Goal: Task Accomplishment & Management: Manage account settings

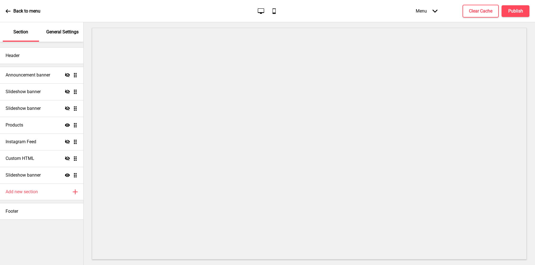
click at [65, 35] on p "General Settings" at bounding box center [62, 32] width 32 height 6
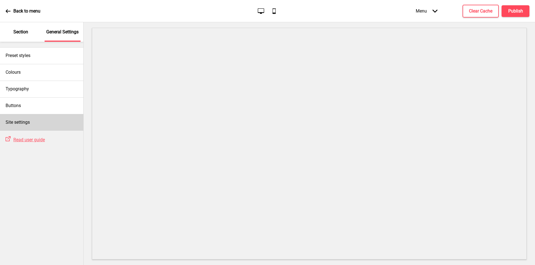
click at [41, 125] on div "Site settings" at bounding box center [41, 122] width 83 height 17
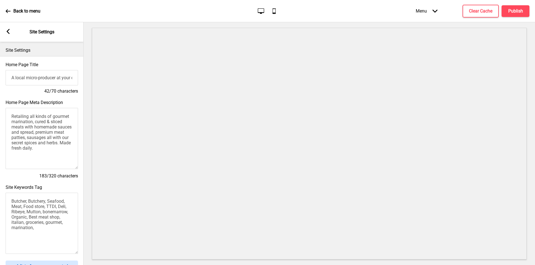
click at [9, 31] on rect at bounding box center [8, 31] width 5 height 5
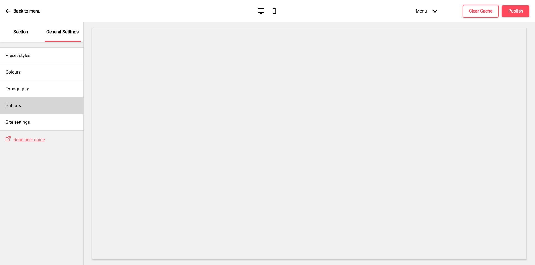
click at [34, 104] on div "Buttons" at bounding box center [41, 105] width 83 height 17
select select "pill"
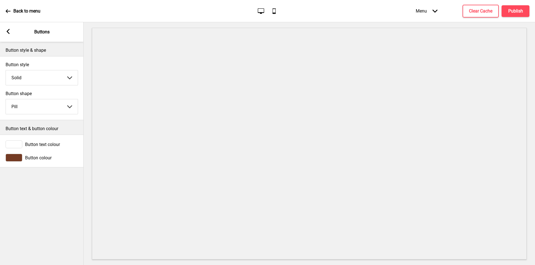
click at [7, 32] on icon at bounding box center [8, 31] width 3 height 5
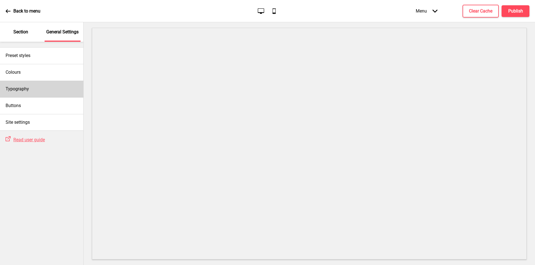
click at [28, 91] on h4 "Typography" at bounding box center [17, 89] width 23 height 6
select select "Roboto"
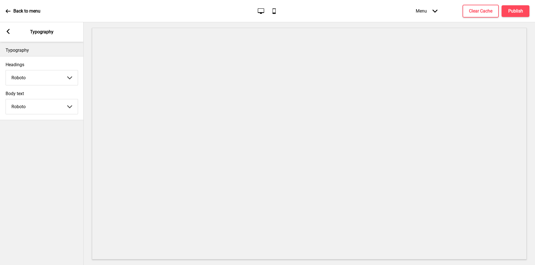
click at [6, 31] on rect at bounding box center [8, 31] width 5 height 5
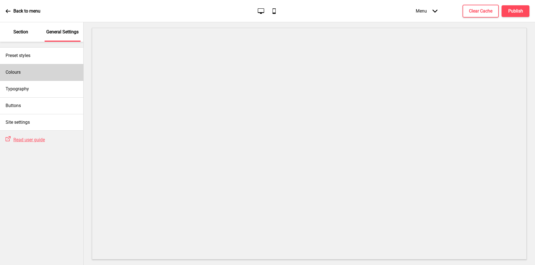
click at [26, 68] on div "Colours" at bounding box center [41, 72] width 83 height 17
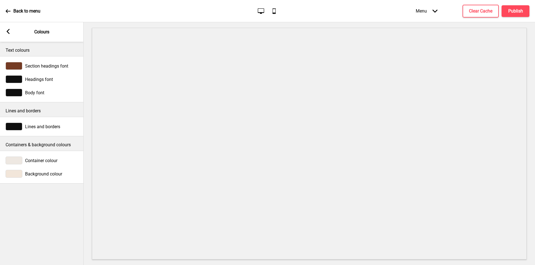
click at [11, 31] on div "Arrow left Colours" at bounding box center [42, 31] width 84 height 19
click at [8, 31] on rect at bounding box center [8, 31] width 5 height 5
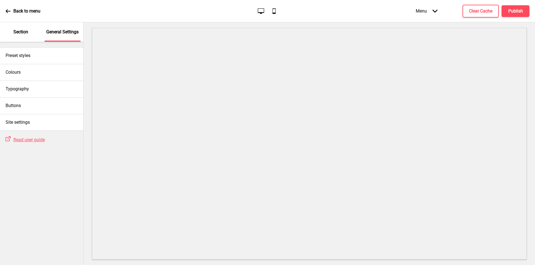
click at [9, 32] on div "Section" at bounding box center [21, 31] width 36 height 19
